Goal: Task Accomplishment & Management: Manage account settings

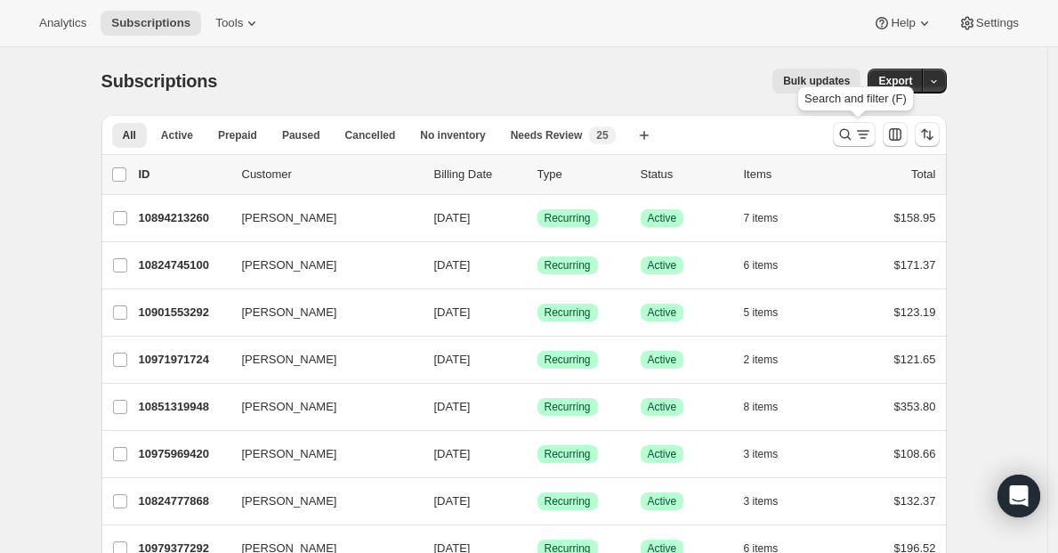
click at [868, 133] on icon "Search and filter results" at bounding box center [863, 134] width 18 height 18
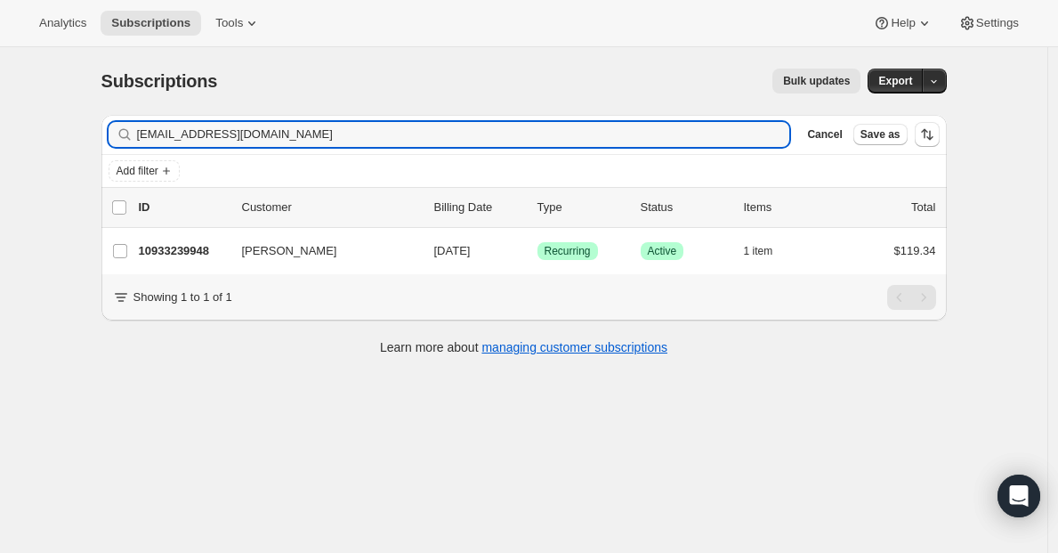
type input "shausler@tampabay.rr.com"
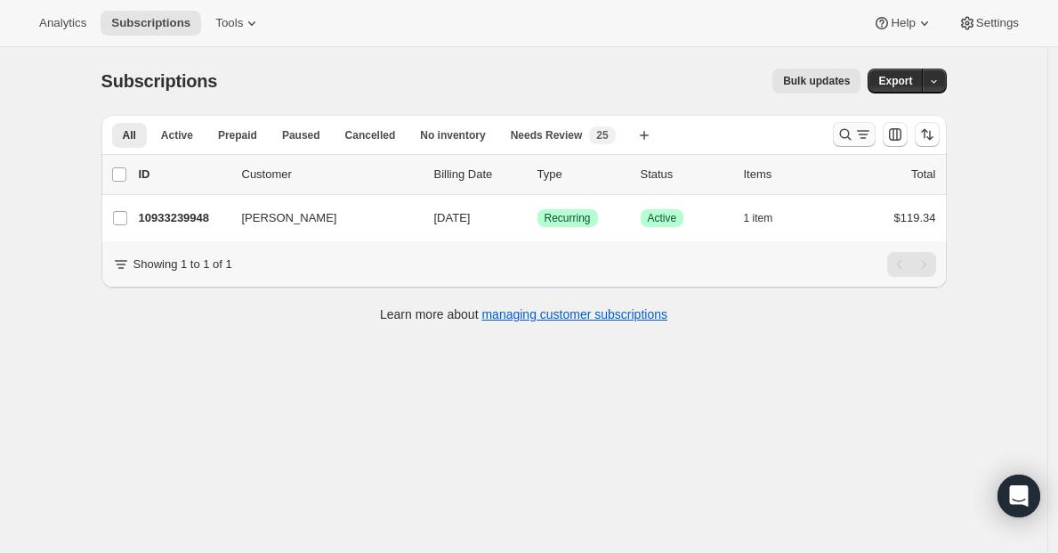
click at [860, 133] on icon "Search and filter results" at bounding box center [863, 134] width 18 height 18
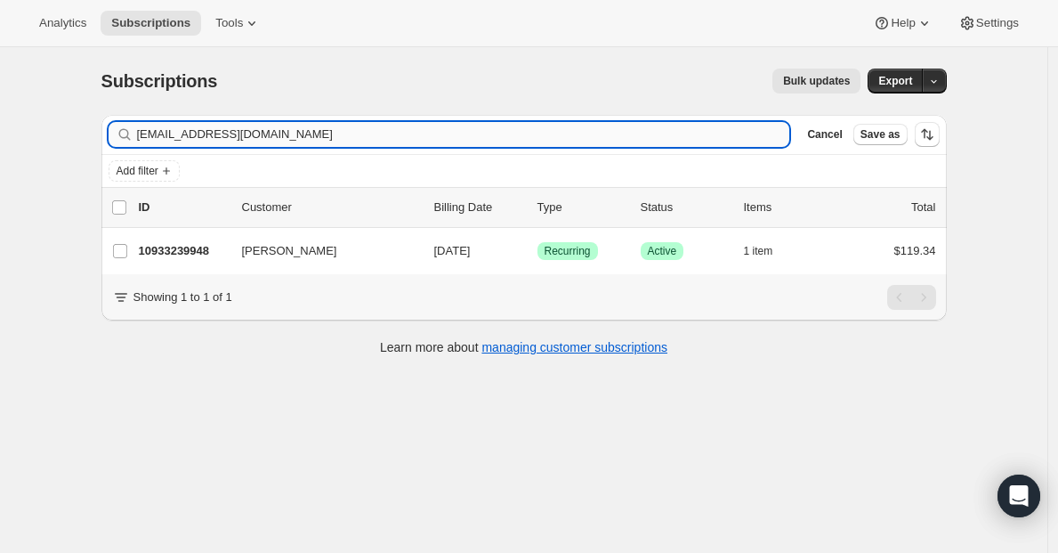
click at [440, 144] on input "[EMAIL_ADDRESS][DOMAIN_NAME]" at bounding box center [463, 134] width 653 height 25
click at [440, 134] on input "[EMAIL_ADDRESS][DOMAIN_NAME]" at bounding box center [463, 134] width 653 height 25
type input "crshausler@icloud.com"
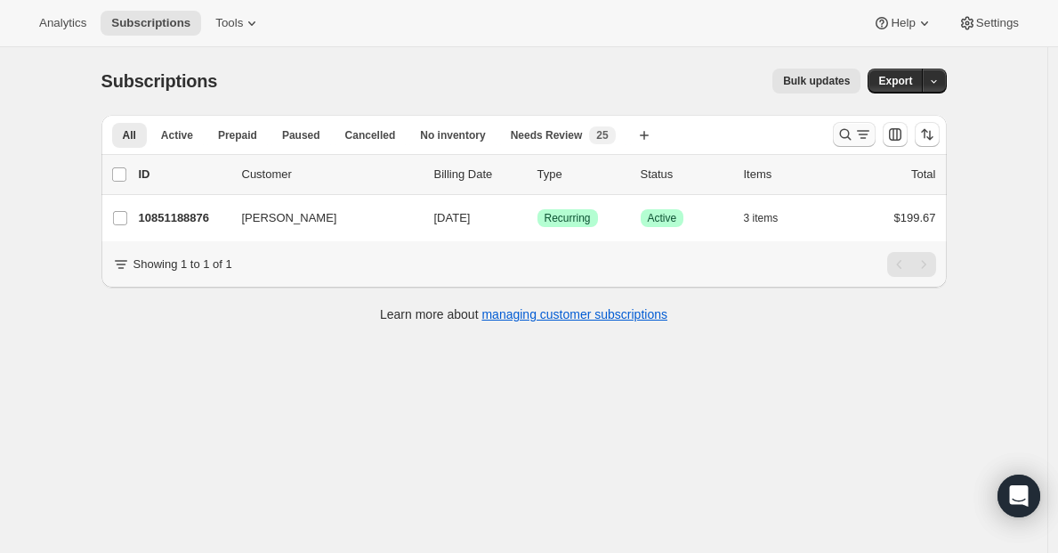
click at [858, 140] on div "Search and filter results" at bounding box center [854, 134] width 36 height 18
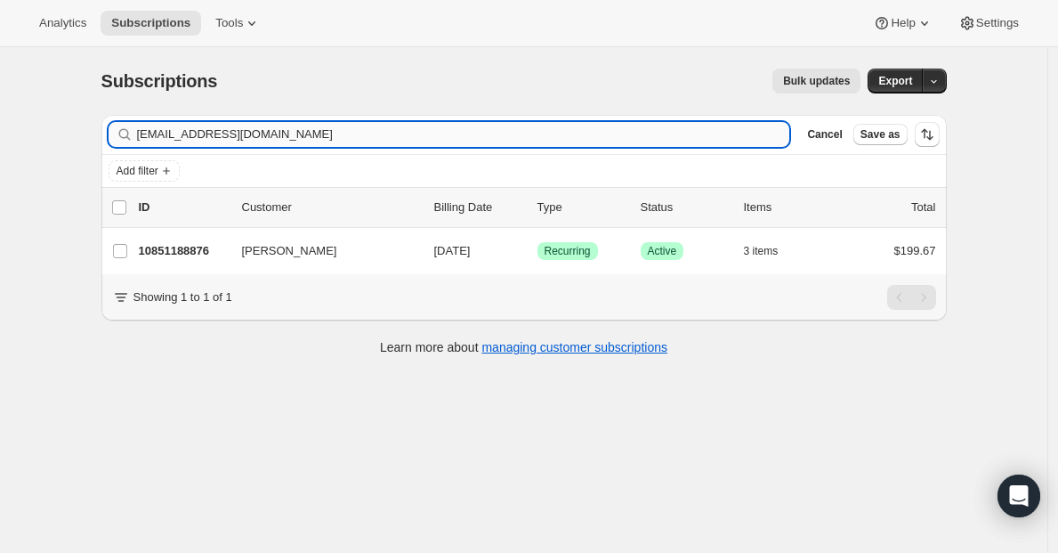
click at [467, 130] on input "[EMAIL_ADDRESS][DOMAIN_NAME]" at bounding box center [463, 134] width 653 height 25
click at [467, 130] on input "crshausler@icloud.com" at bounding box center [463, 134] width 653 height 25
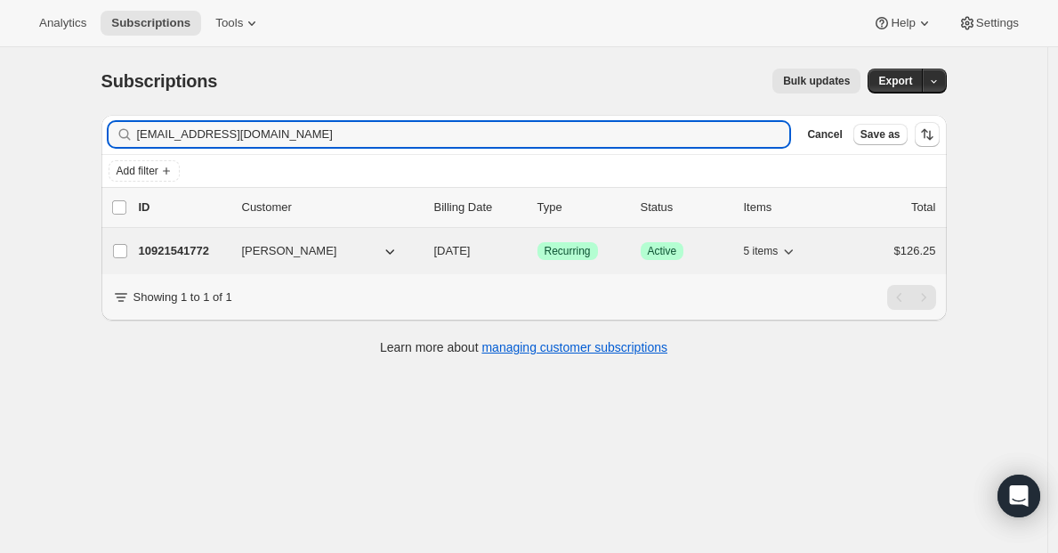
type input "wendybhutch@comcast.net"
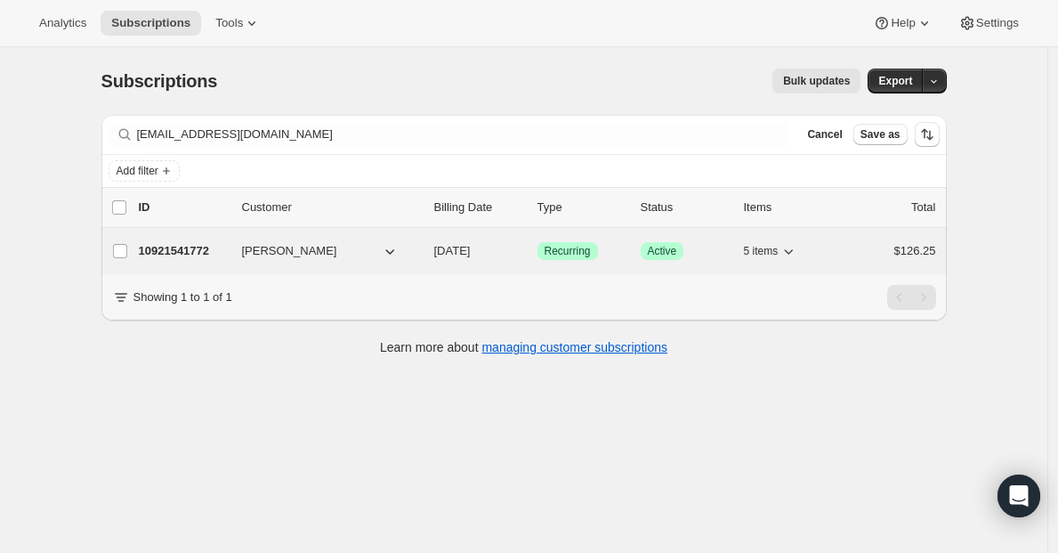
click at [195, 253] on p "10921541772" at bounding box center [183, 251] width 89 height 18
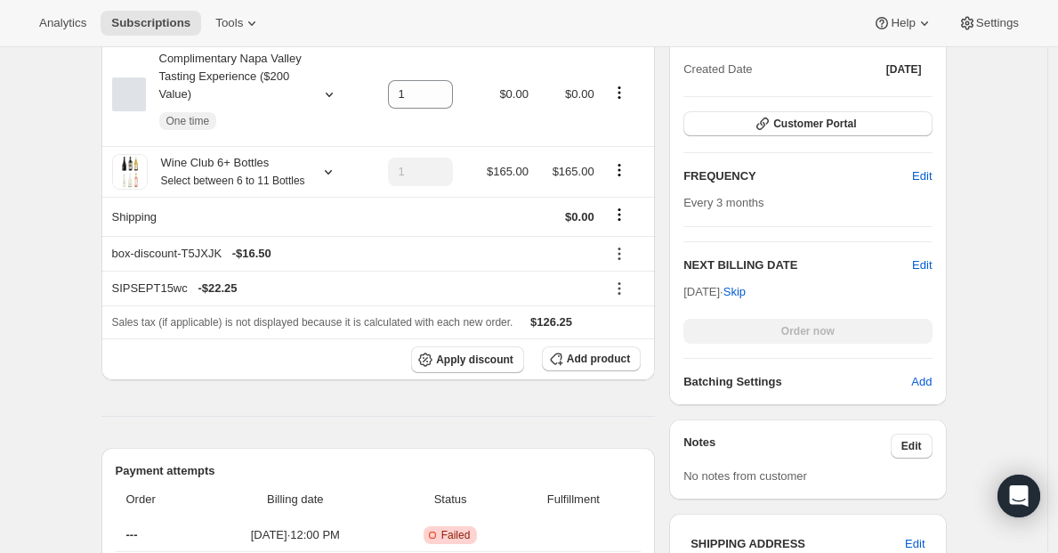
scroll to position [385, 0]
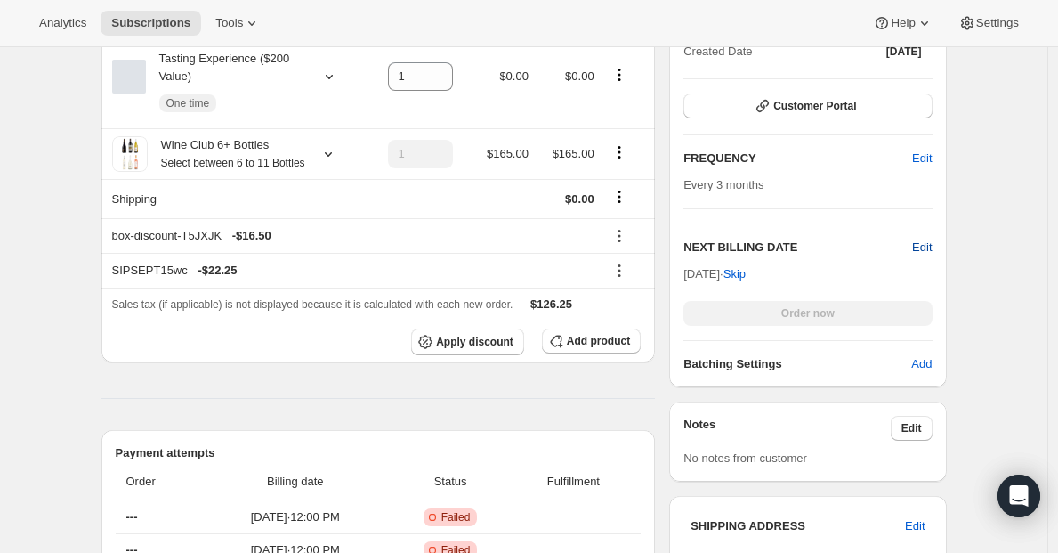
click at [927, 246] on span "Edit" at bounding box center [922, 247] width 20 height 18
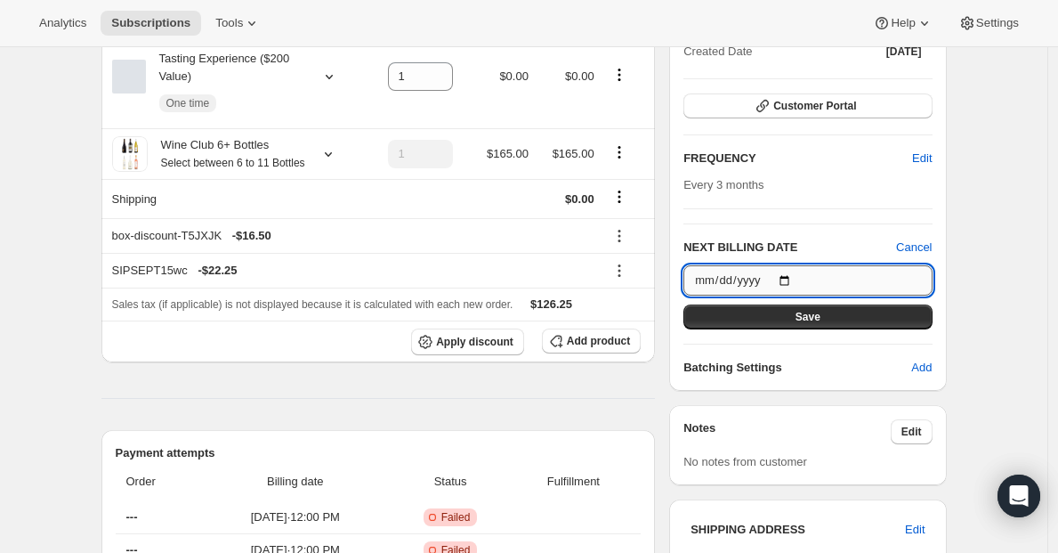
click at [801, 279] on input "2025-11-15" at bounding box center [807, 280] width 248 height 30
type input "2025-12-15"
click at [805, 319] on span "Save" at bounding box center [808, 317] width 25 height 14
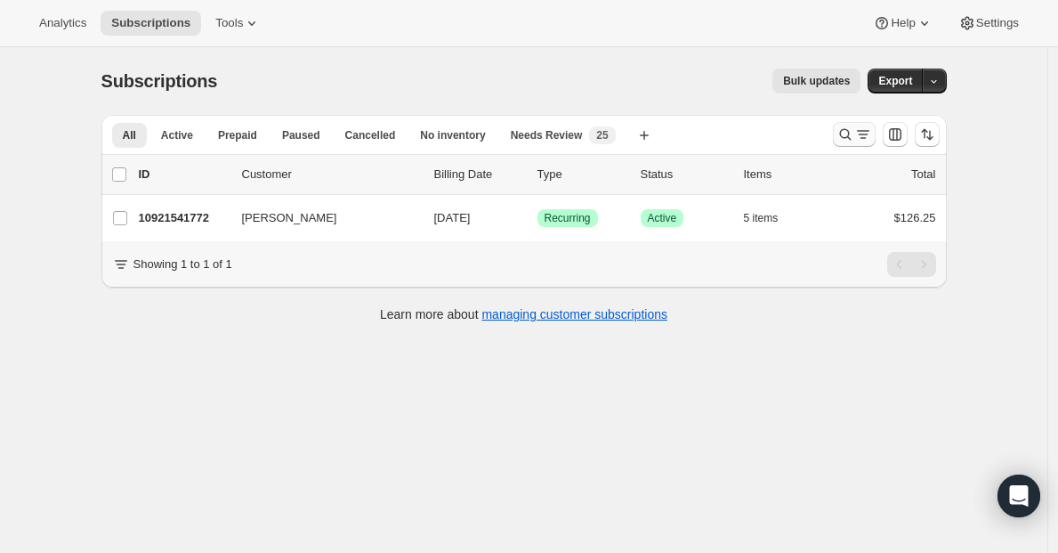
click at [854, 131] on icon "Search and filter results" at bounding box center [845, 134] width 18 height 18
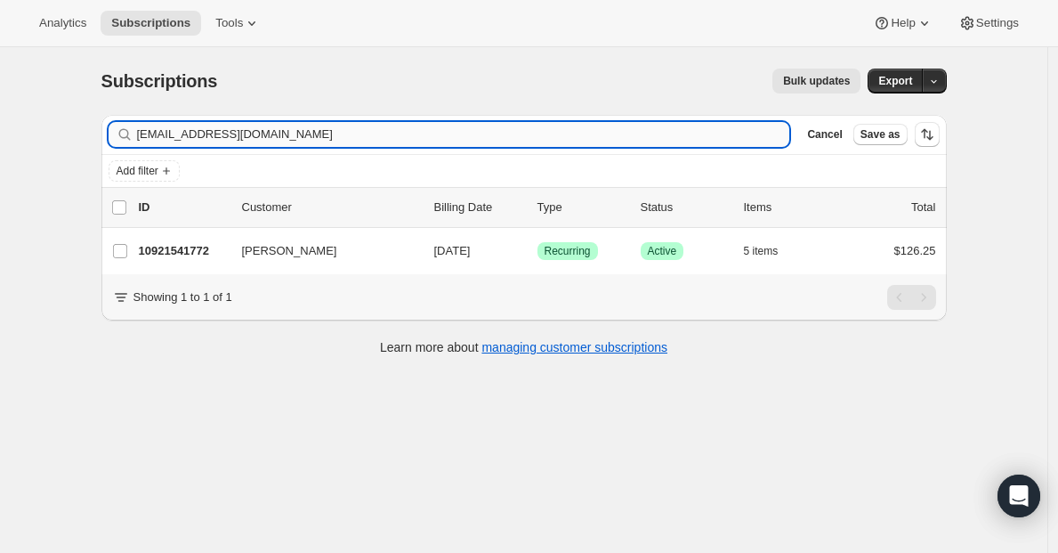
click at [448, 129] on input "wendybhutch@comcast.net" at bounding box center [463, 134] width 653 height 25
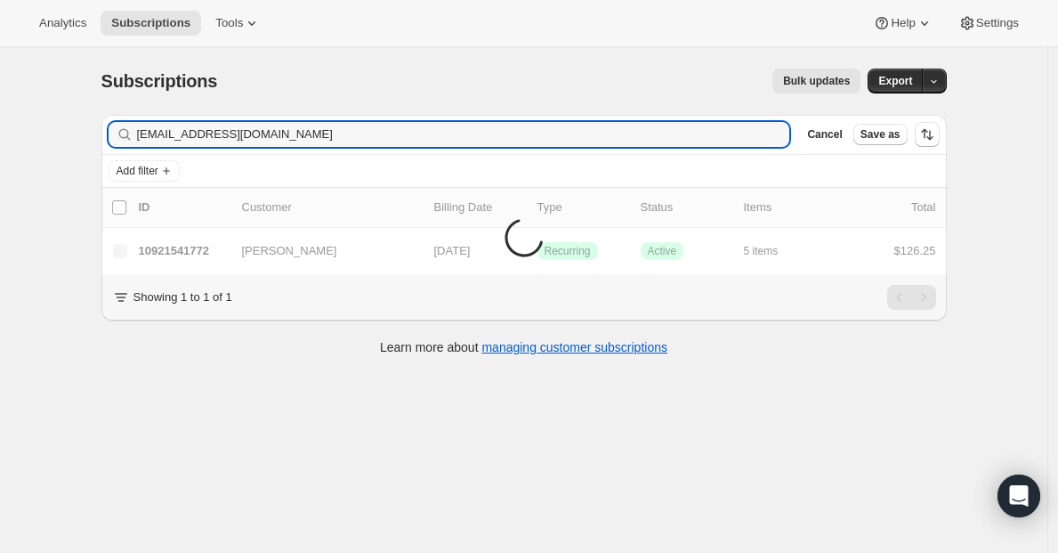
type input "[EMAIL_ADDRESS][DOMAIN_NAME]"
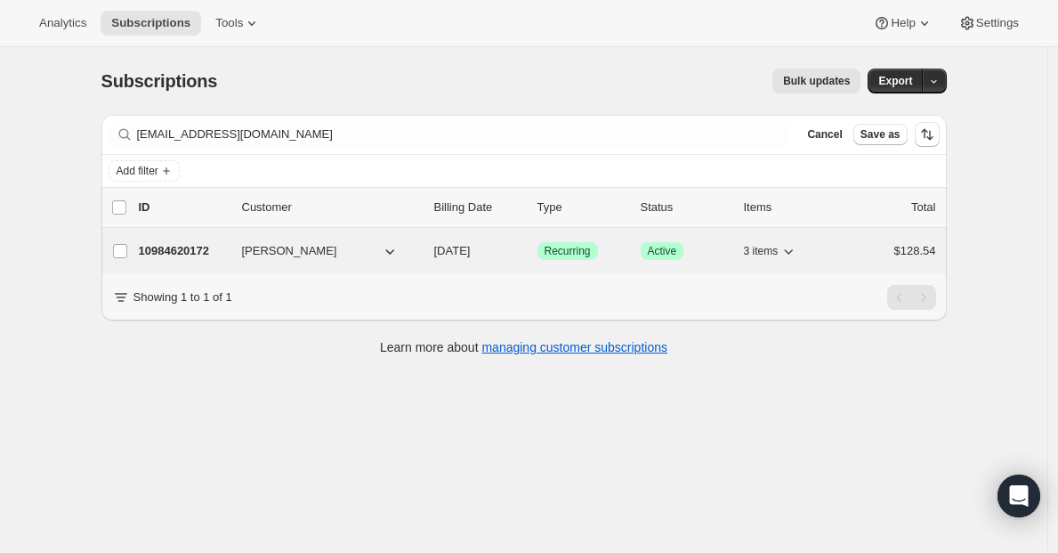
click at [178, 253] on p "10984620172" at bounding box center [183, 251] width 89 height 18
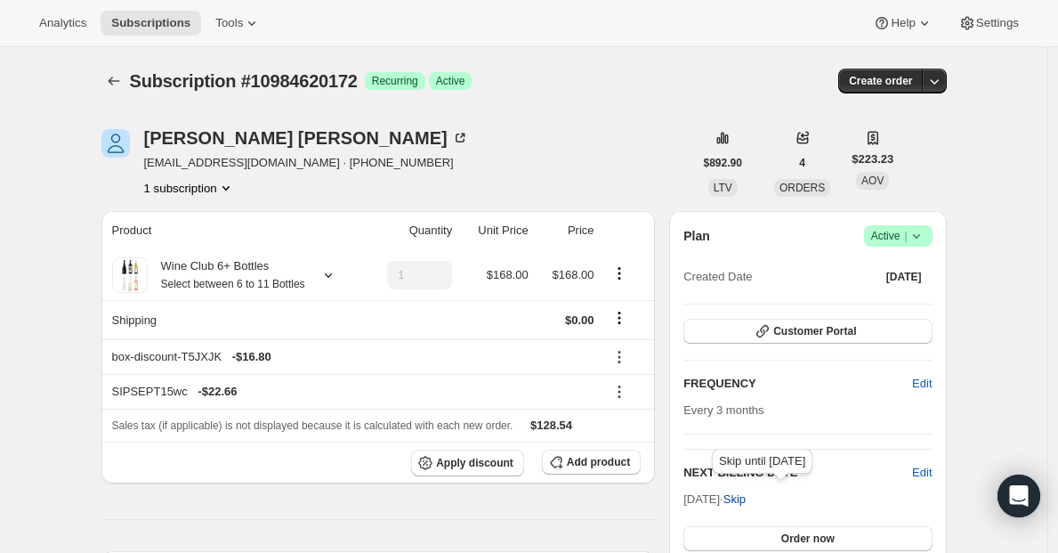
click at [746, 493] on span "Skip" at bounding box center [734, 499] width 22 height 18
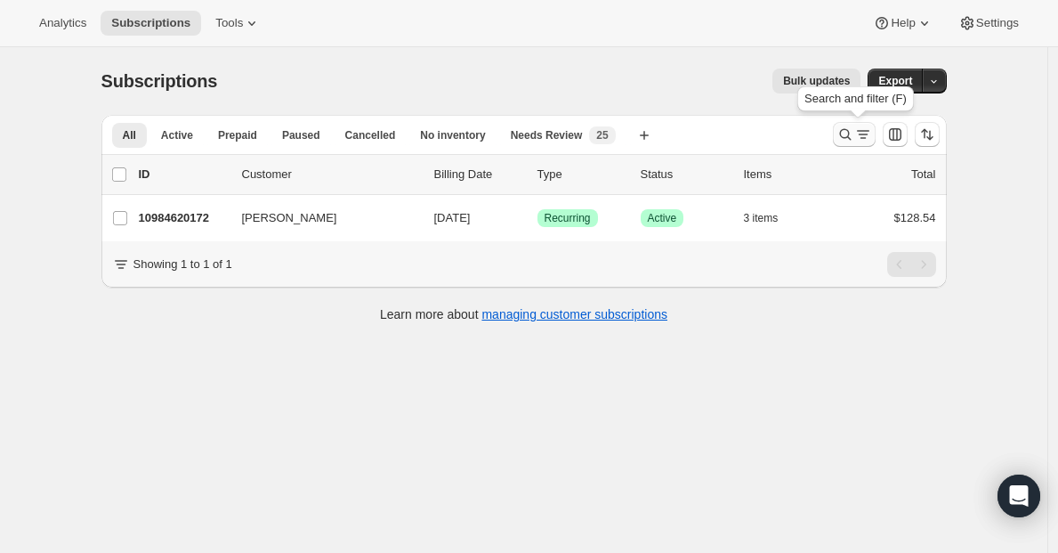
click at [837, 141] on button "Search and filter results" at bounding box center [854, 134] width 43 height 25
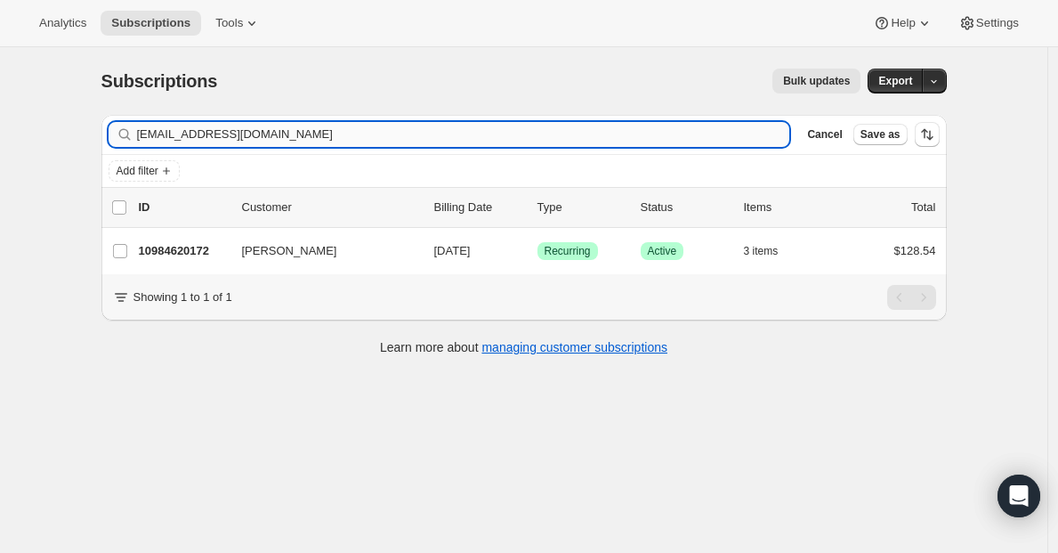
click at [536, 129] on input "[EMAIL_ADDRESS][DOMAIN_NAME]" at bounding box center [463, 134] width 653 height 25
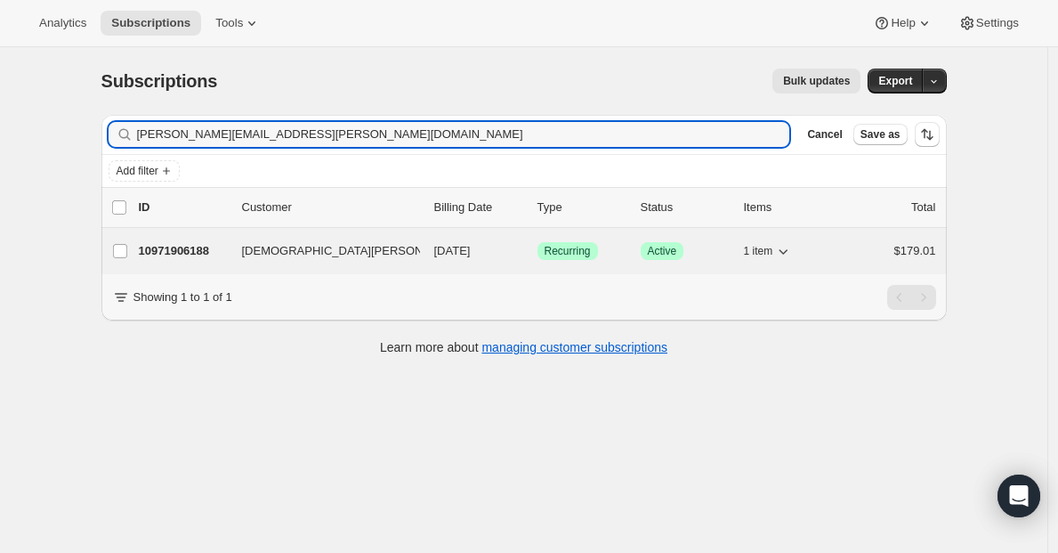
type input "[PERSON_NAME][EMAIL_ADDRESS][PERSON_NAME][DOMAIN_NAME]"
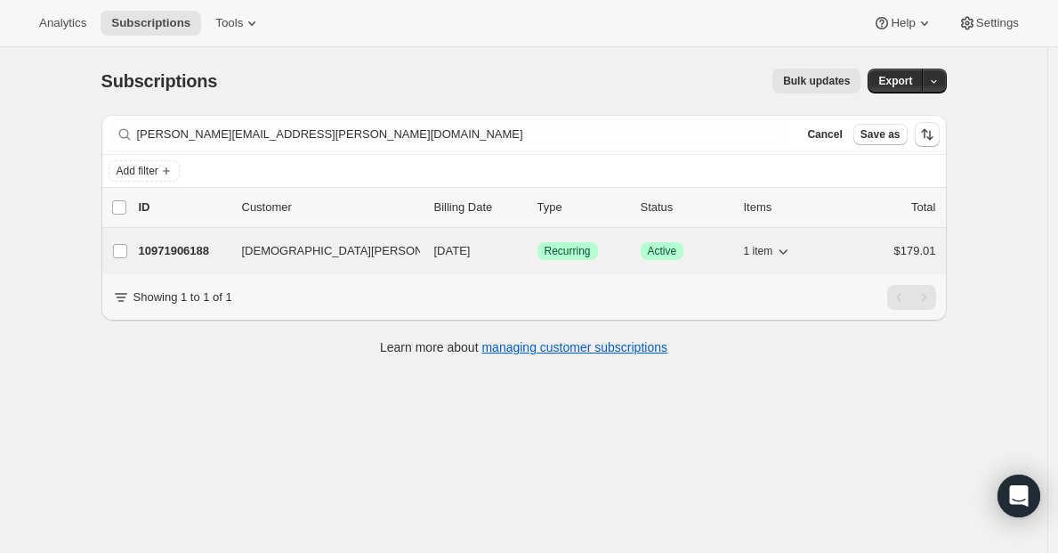
click at [206, 258] on p "10971906188" at bounding box center [183, 251] width 89 height 18
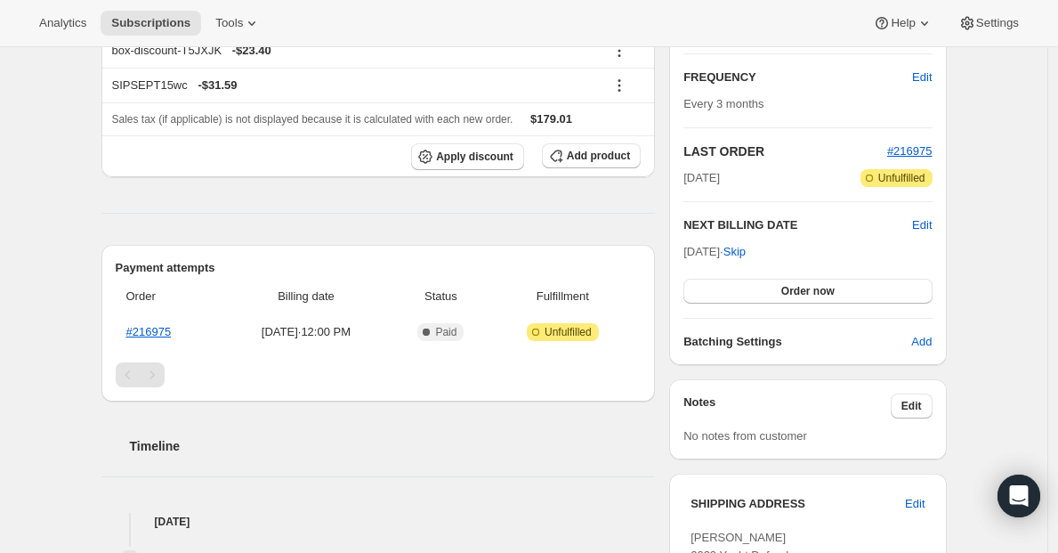
scroll to position [524, 0]
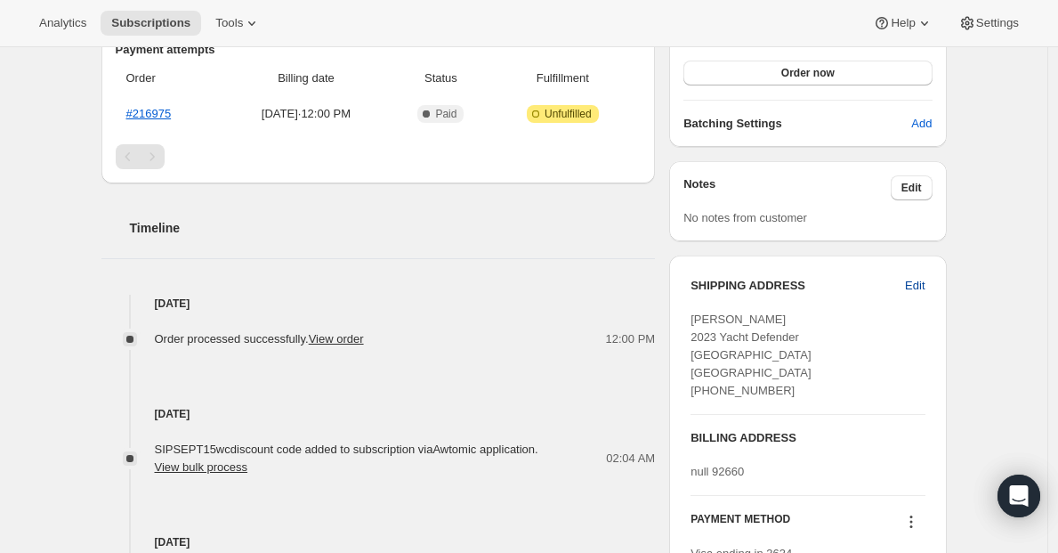
click at [926, 272] on button "Edit" at bounding box center [914, 285] width 41 height 28
select select "[GEOGRAPHIC_DATA]"
select select "CA"
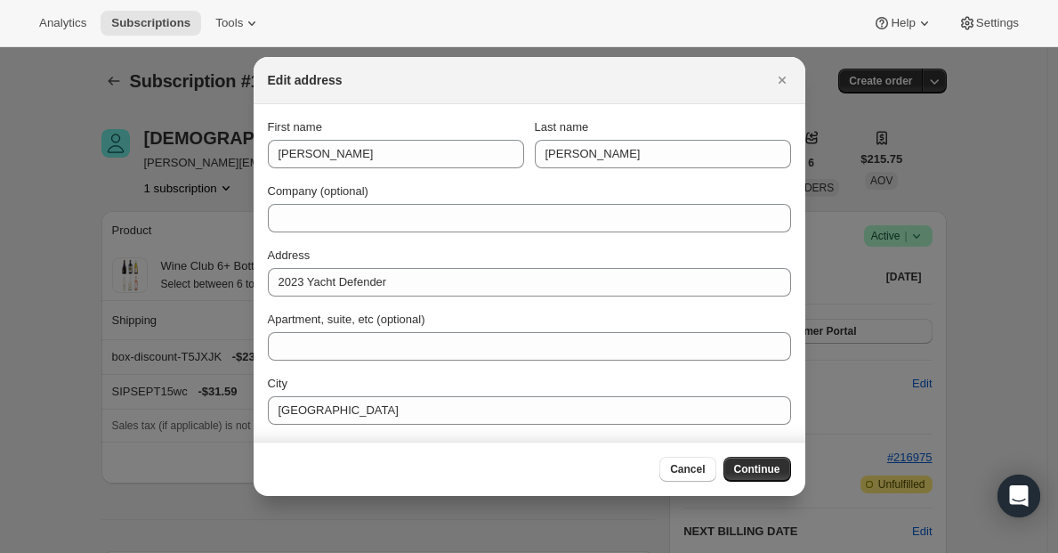
scroll to position [0, 0]
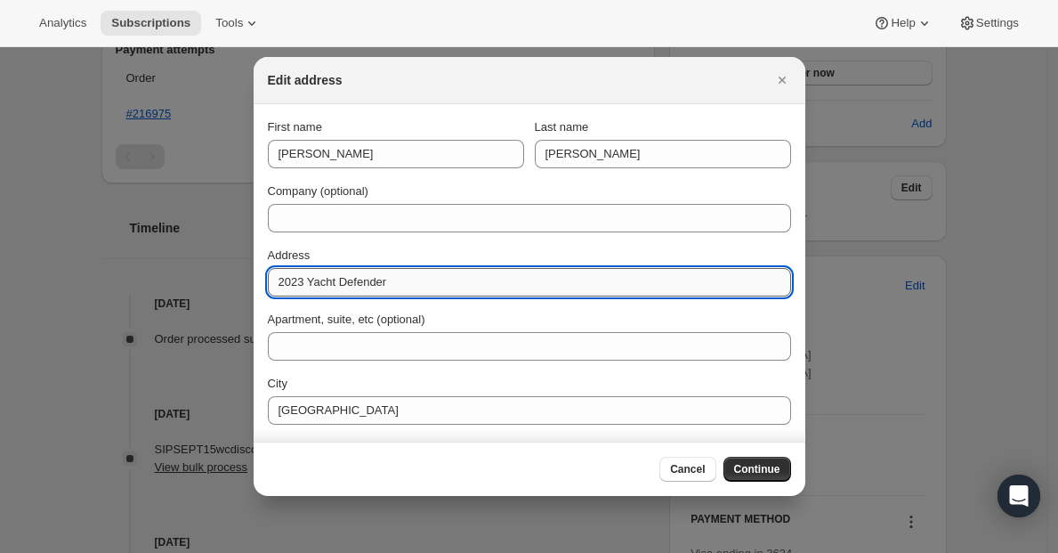
click at [430, 270] on input "2023 Yacht Defender" at bounding box center [529, 282] width 523 height 28
paste input "[STREET_ADDRESS]."
drag, startPoint x: 390, startPoint y: 284, endPoint x: 472, endPoint y: 281, distance: 81.9
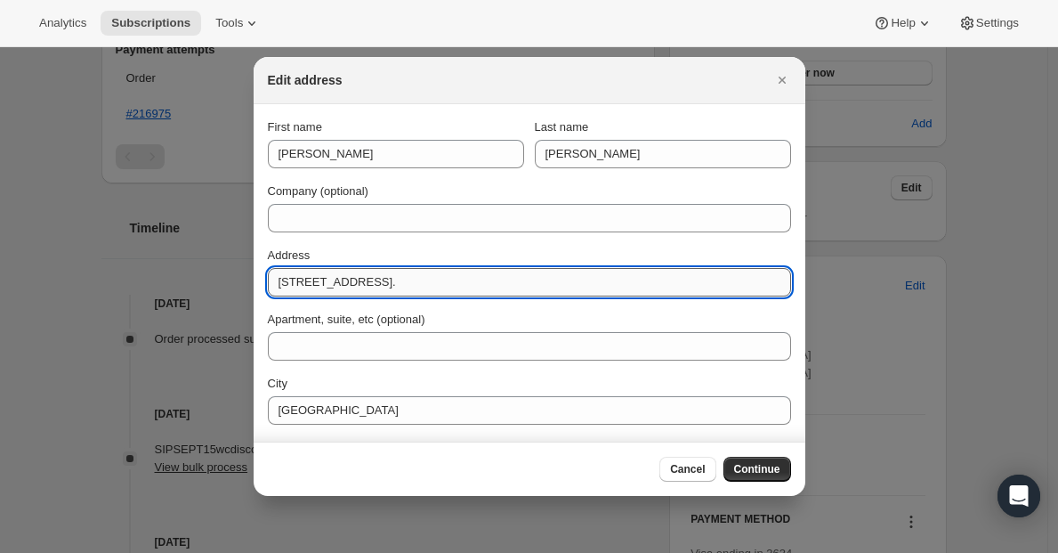
click at [472, 281] on input "[STREET_ADDRESS]." at bounding box center [529, 282] width 523 height 28
type input "[STREET_ADDRESS]."
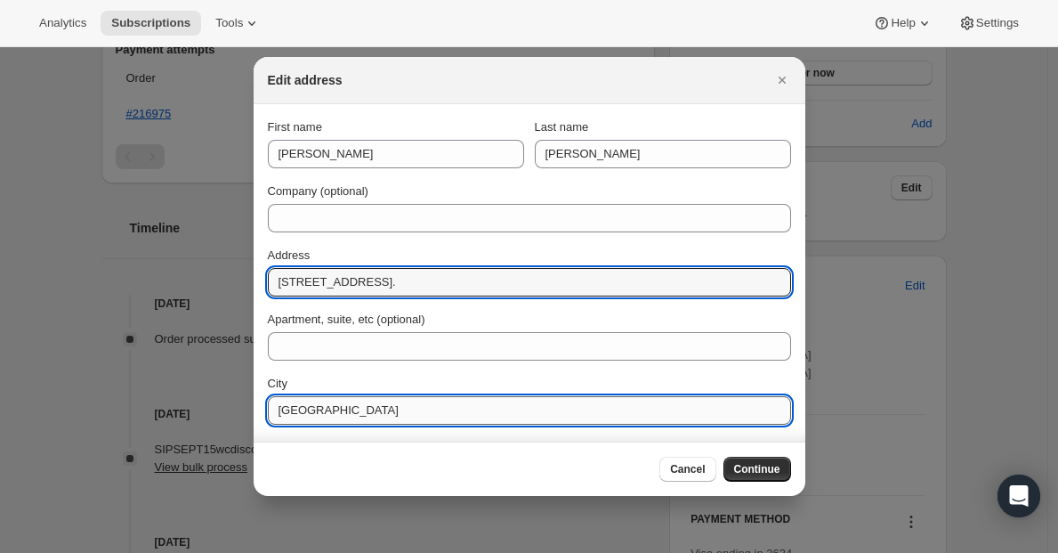
click at [370, 405] on input "[GEOGRAPHIC_DATA]" at bounding box center [529, 410] width 523 height 28
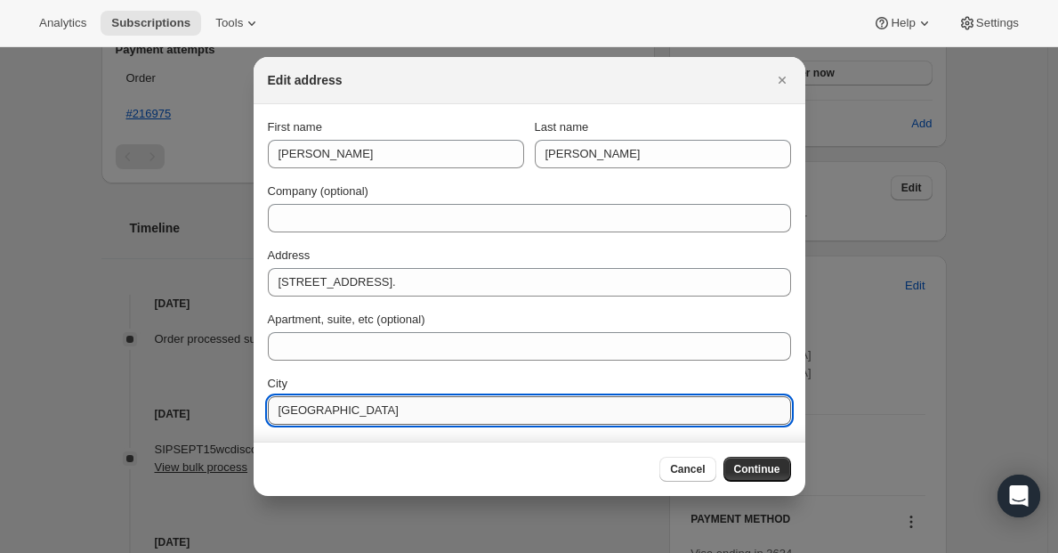
click at [370, 405] on input "[GEOGRAPHIC_DATA]" at bounding box center [529, 410] width 523 height 28
paste input "Corona Del Mar"
type input "Corona Del Mar"
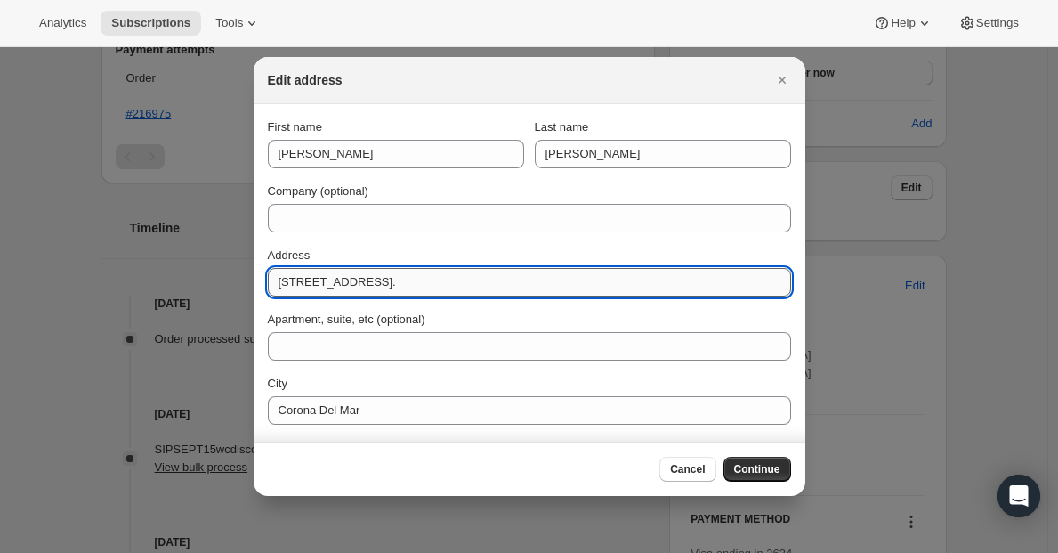
drag, startPoint x: 384, startPoint y: 284, endPoint x: 553, endPoint y: 286, distance: 170.0
click at [553, 286] on input "[STREET_ADDRESS]." at bounding box center [529, 282] width 523 height 28
type input "[STREET_ADDRESS]"
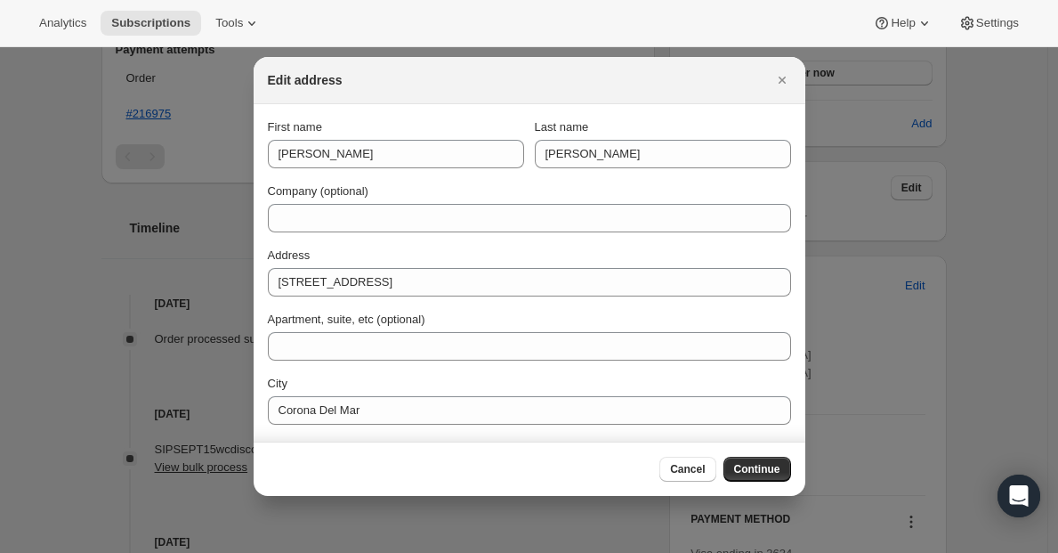
scroll to position [125, 0]
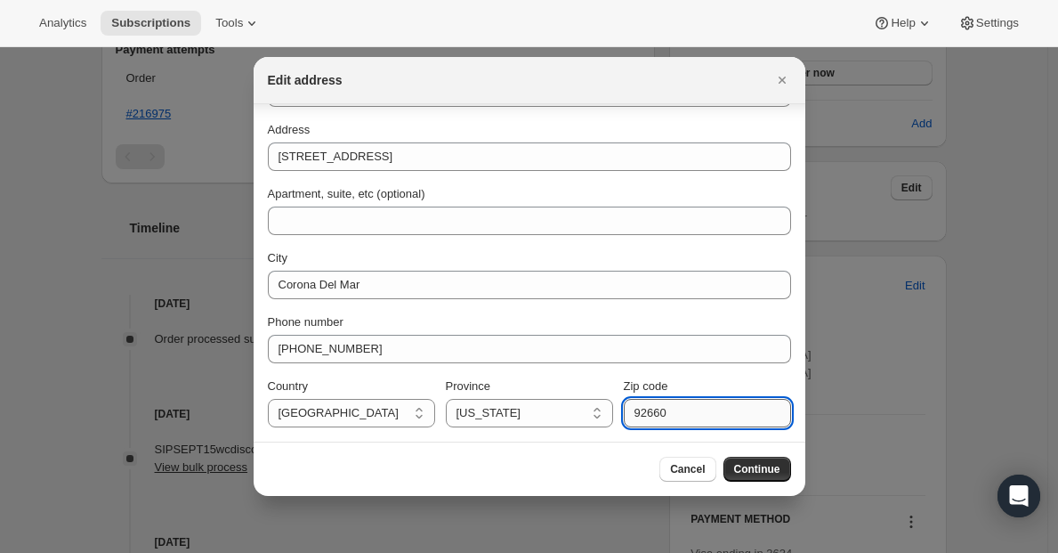
click at [666, 409] on input "92660" at bounding box center [707, 413] width 167 height 28
type input "92625"
click at [758, 475] on span "Continue" at bounding box center [757, 469] width 46 height 14
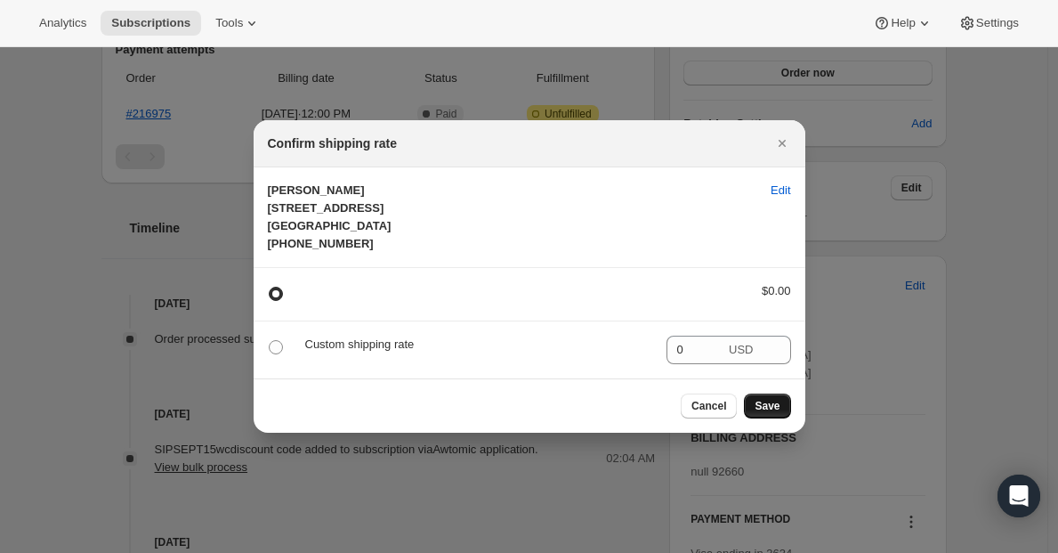
scroll to position [0, 0]
click at [770, 413] on span "Save" at bounding box center [767, 406] width 25 height 14
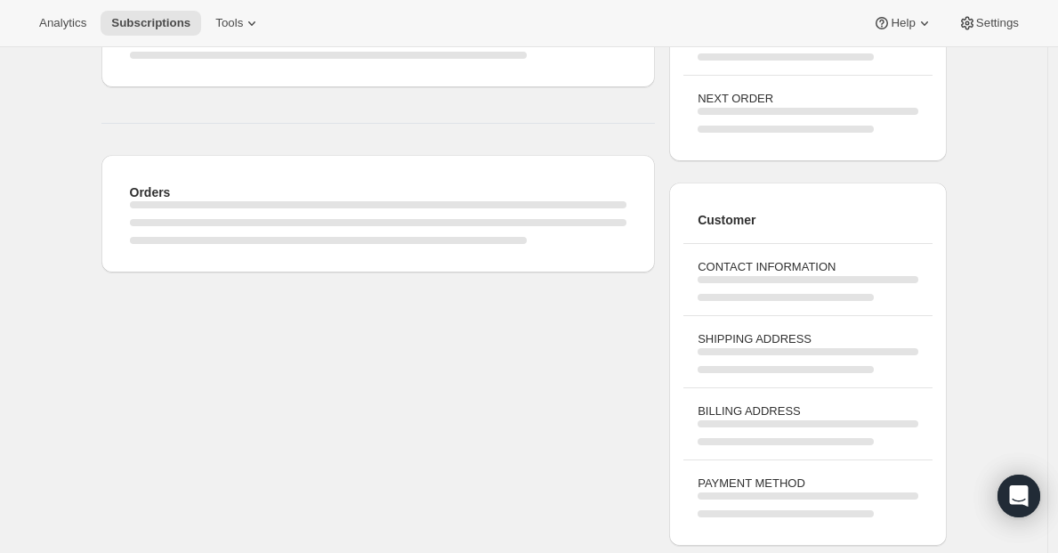
scroll to position [524, 0]
